Goal: Task Accomplishment & Management: Manage account settings

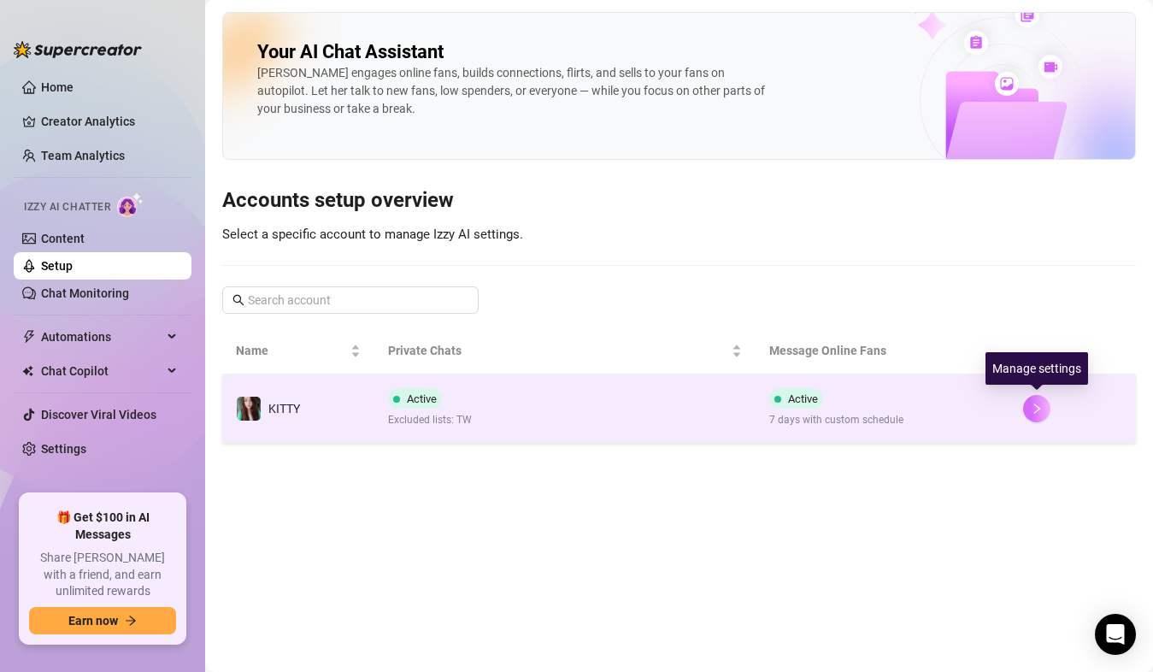
click at [1035, 409] on icon "right" at bounding box center [1036, 408] width 12 height 12
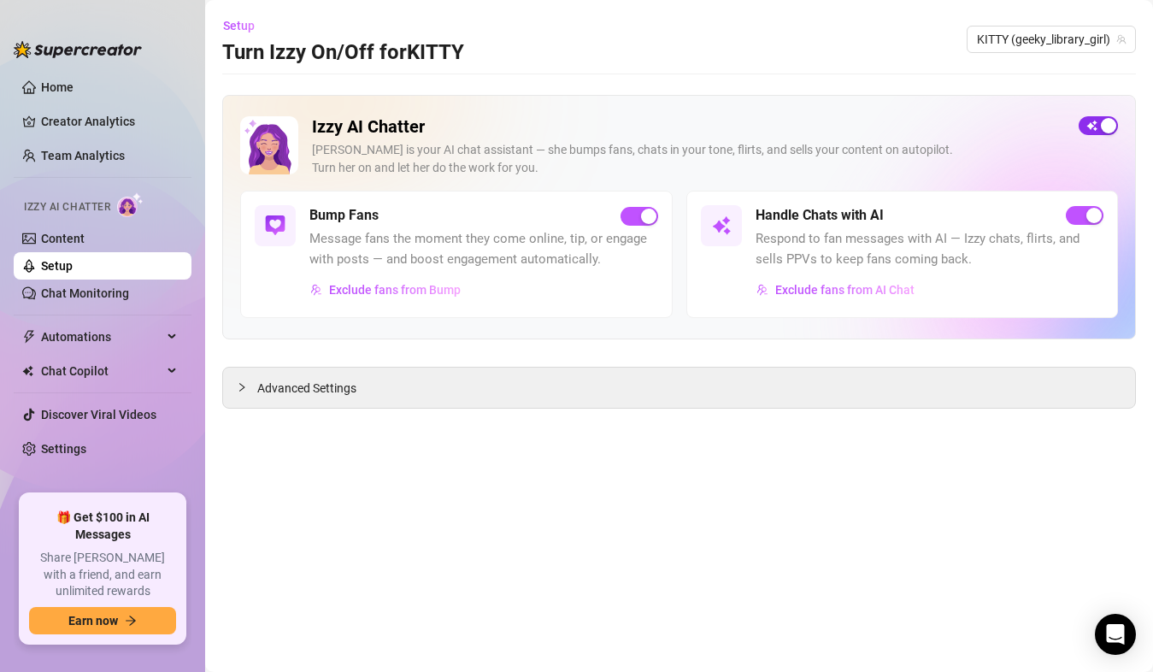
click at [1103, 127] on div "button" at bounding box center [1108, 125] width 15 height 15
click at [120, 289] on link "Chat Monitoring" at bounding box center [85, 293] width 88 height 14
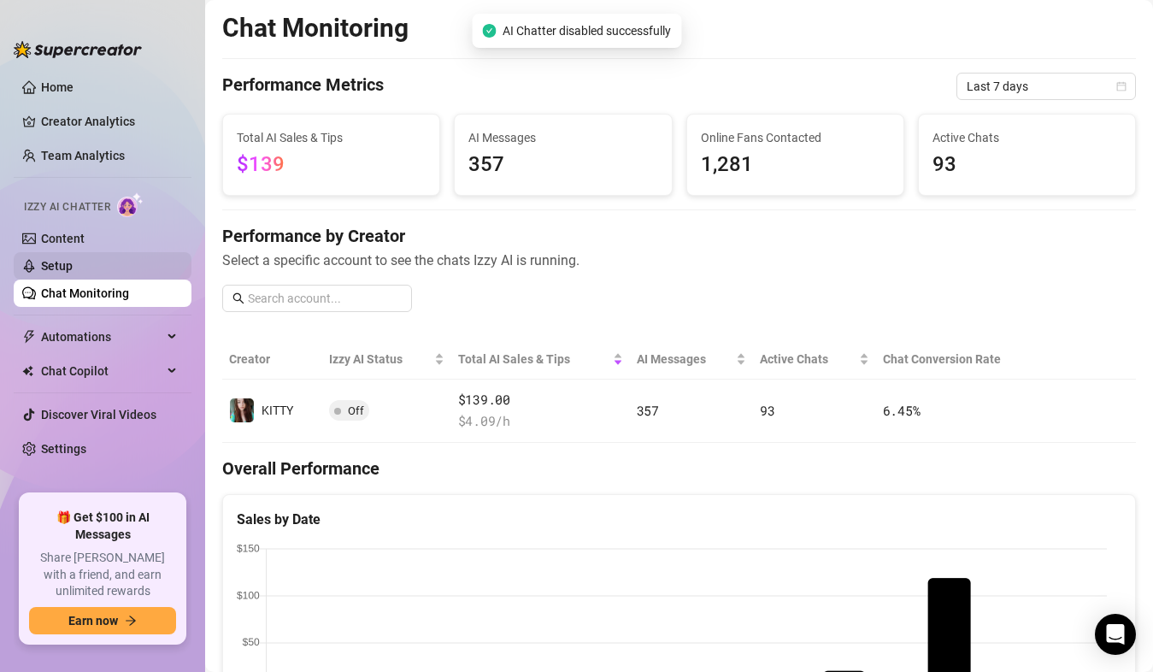
click at [73, 267] on link "Setup" at bounding box center [57, 266] width 32 height 14
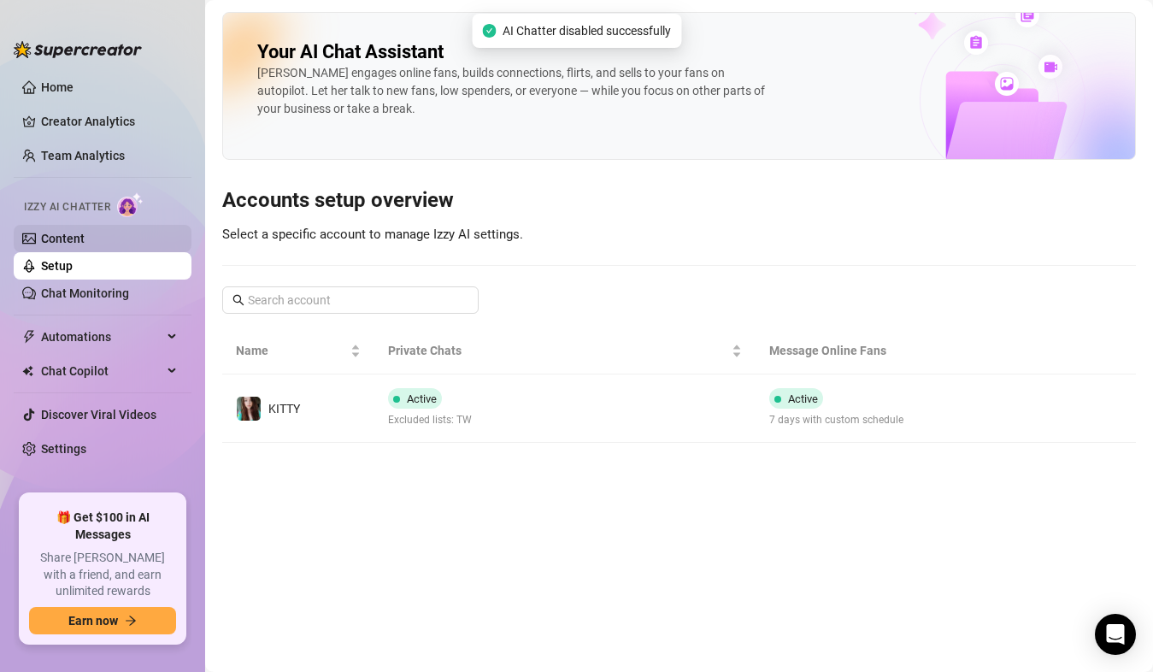
click at [85, 232] on link "Content" at bounding box center [63, 239] width 44 height 14
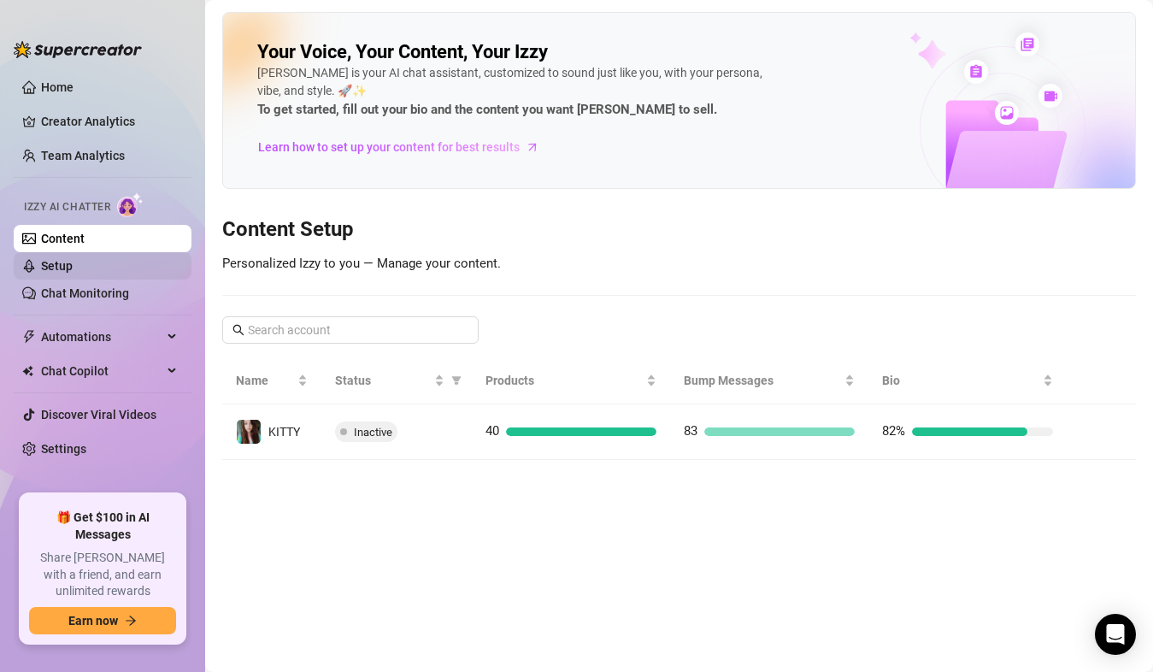
click at [73, 264] on link "Setup" at bounding box center [57, 266] width 32 height 14
